Goal: Information Seeking & Learning: Learn about a topic

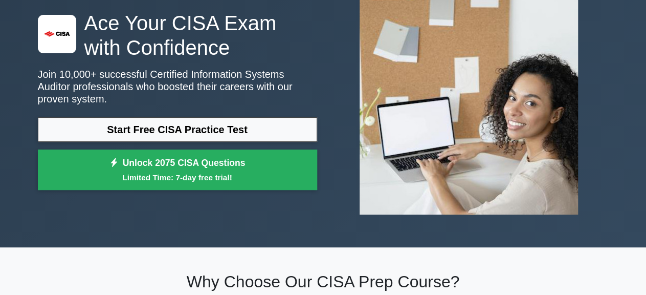
scroll to position [106, 0]
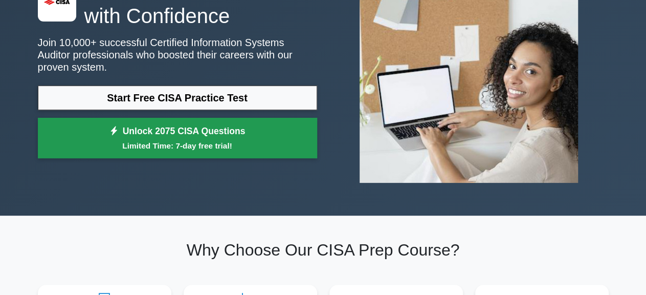
click at [160, 140] on small "Limited Time: 7-day free trial!" at bounding box center [178, 146] width 254 height 12
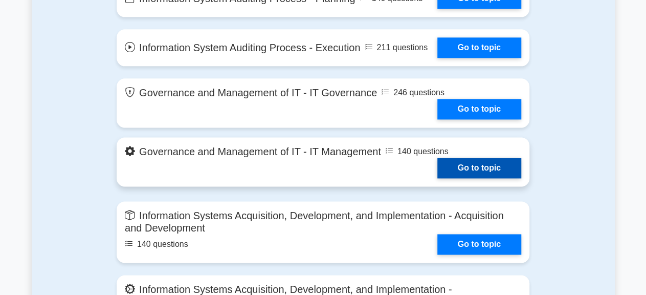
scroll to position [479, 0]
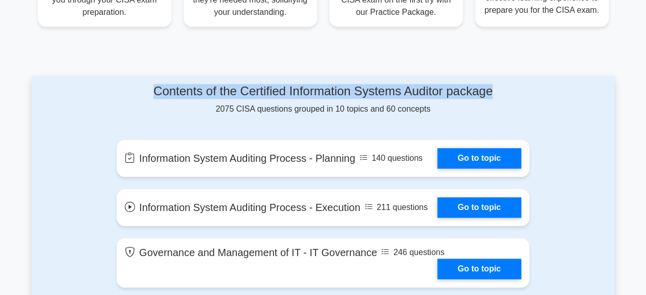
drag, startPoint x: 150, startPoint y: 92, endPoint x: 502, endPoint y: 92, distance: 352.3
click at [503, 92] on h4 "Contents of the Certified Information Systems Auditor package" at bounding box center [323, 91] width 413 height 15
click at [469, 93] on h4 "Contents of the Certified Information Systems Auditor package" at bounding box center [323, 91] width 413 height 15
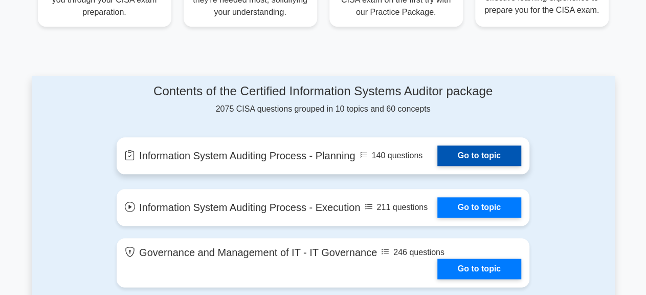
click at [471, 156] on link "Go to topic" at bounding box center [479, 155] width 84 height 20
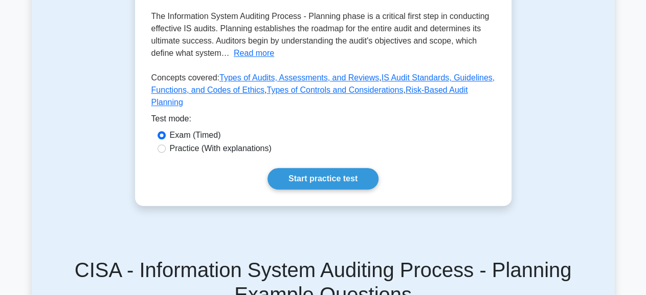
scroll to position [213, 0]
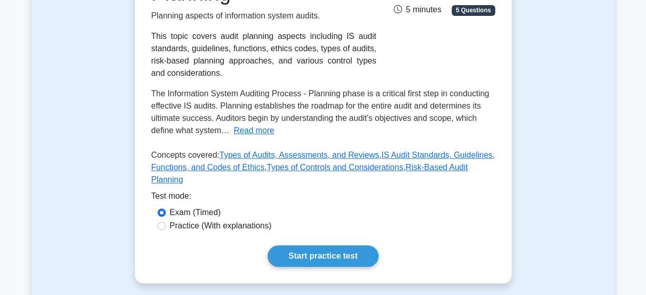
click at [215, 219] on label "Practice (With explanations)" at bounding box center [221, 225] width 102 height 12
click at [166, 221] on input "Practice (With explanations)" at bounding box center [161, 225] width 8 height 8
radio input "true"
